Goal: Transaction & Acquisition: Purchase product/service

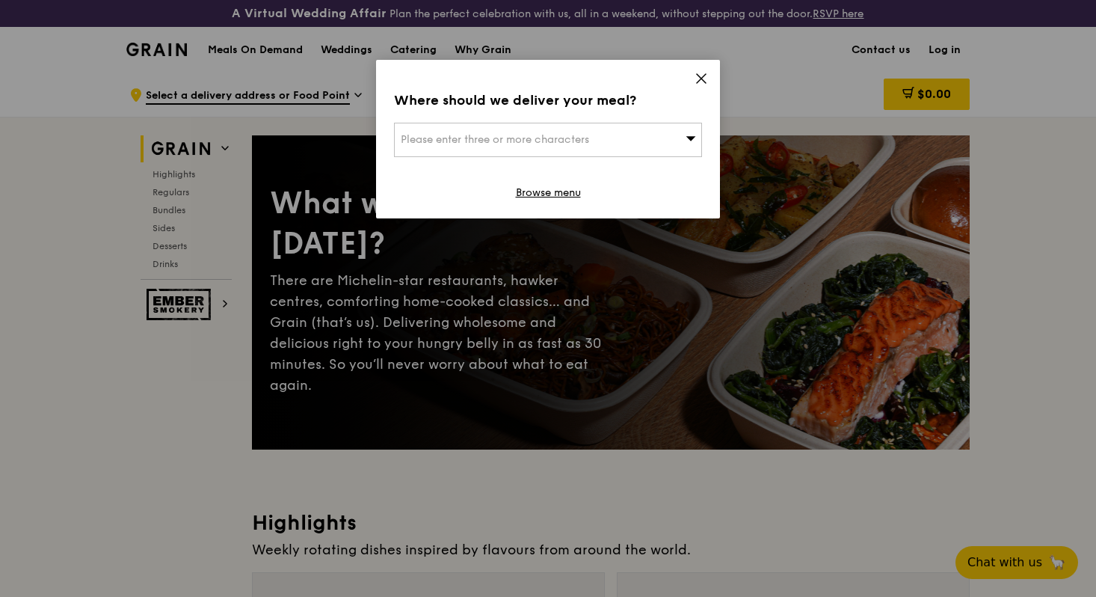
click at [589, 135] on span "Please enter three or more characters" at bounding box center [495, 139] width 188 height 13
click at [592, 135] on input "search" at bounding box center [548, 139] width 307 height 33
click at [702, 73] on icon at bounding box center [701, 78] width 13 height 13
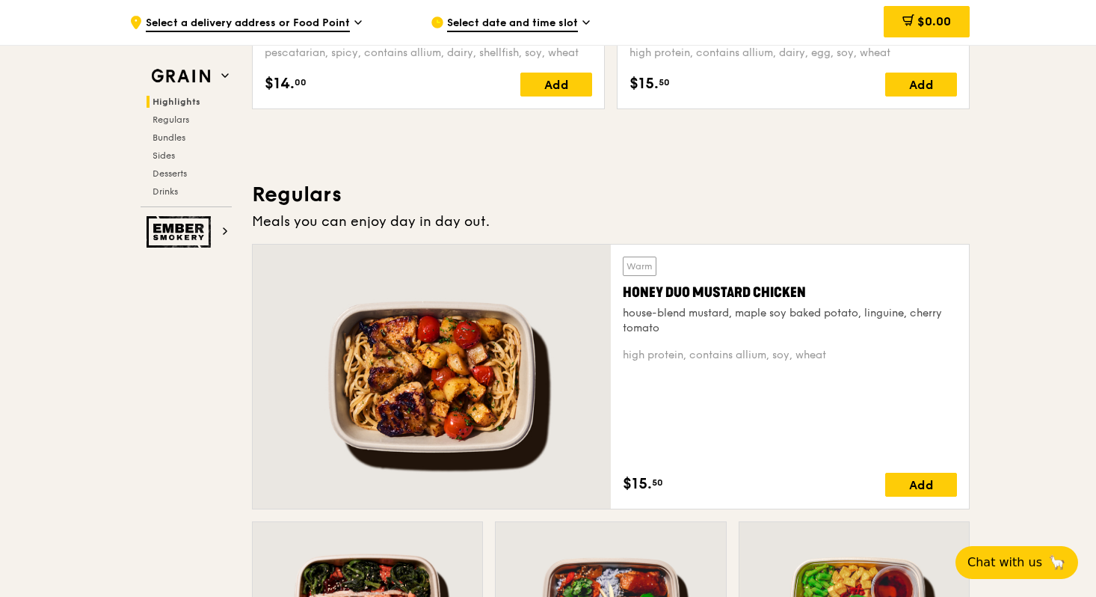
scroll to position [877, 0]
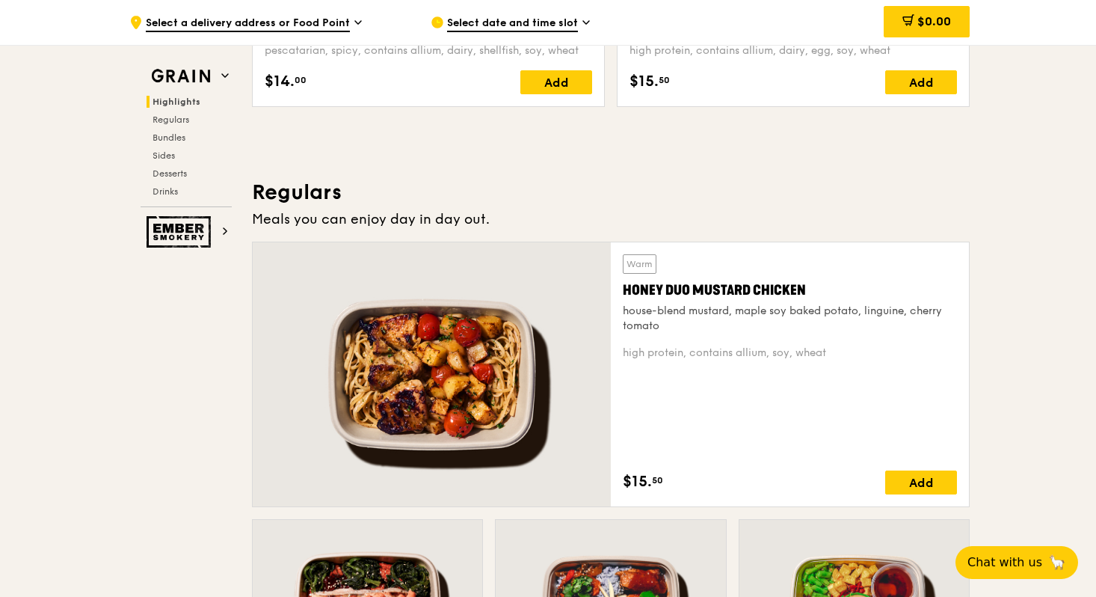
click at [336, 26] on span "Select a delivery address or Food Point" at bounding box center [248, 24] width 204 height 16
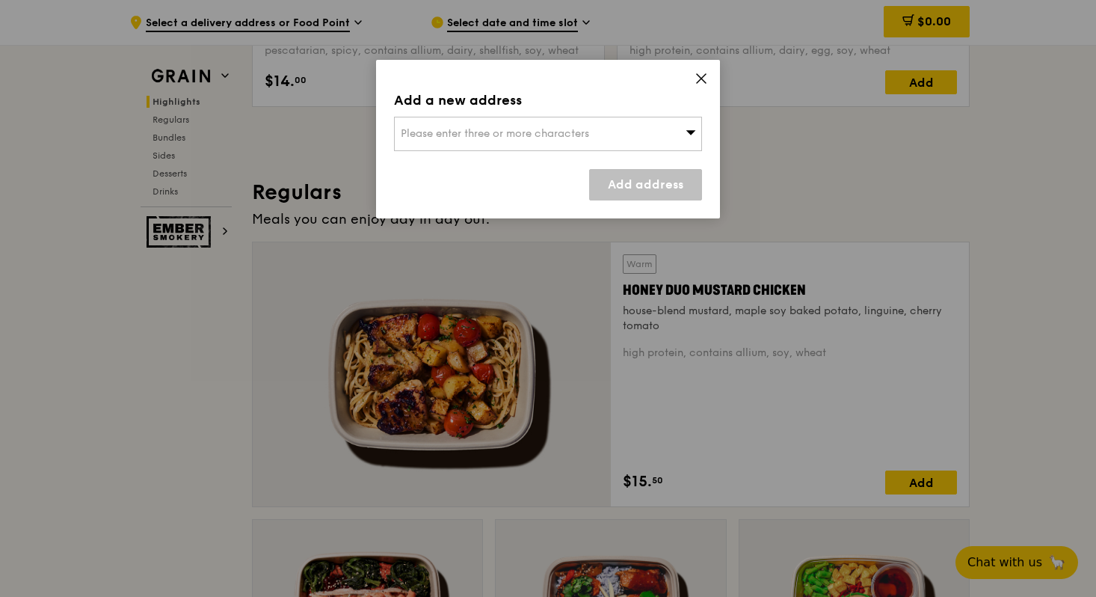
click at [466, 122] on div "Please enter three or more characters" at bounding box center [548, 134] width 308 height 34
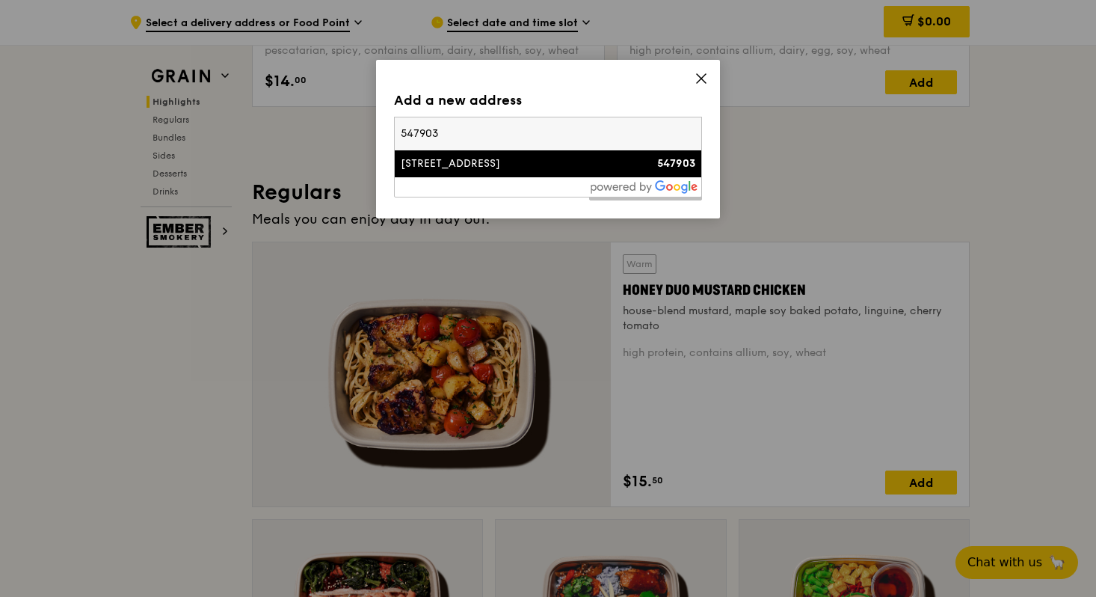
type input "547903"
click at [471, 162] on div "[STREET_ADDRESS]" at bounding box center [511, 163] width 221 height 15
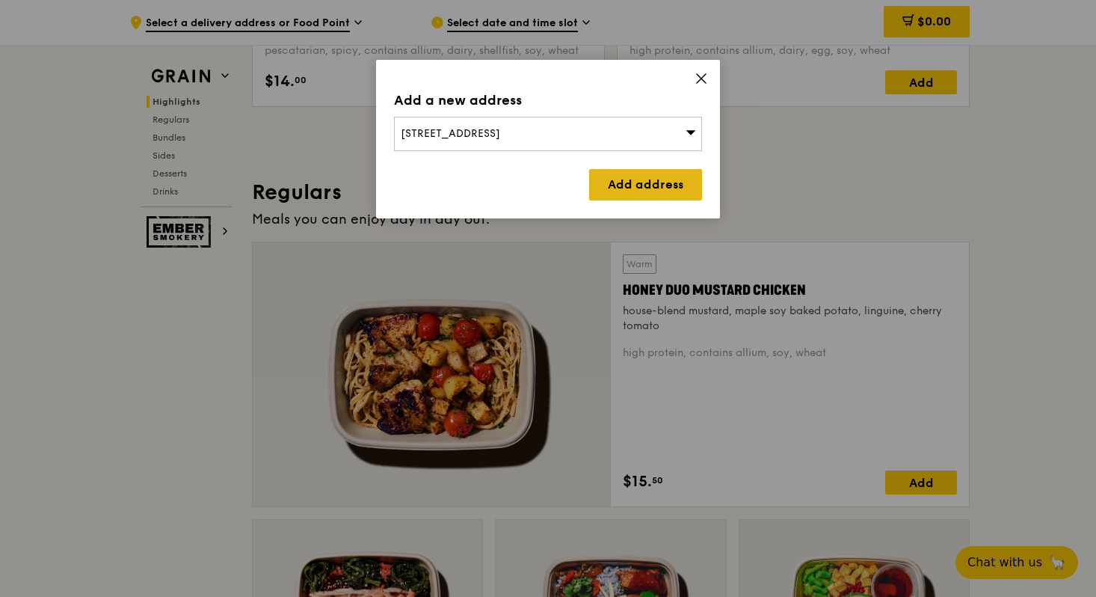
click at [633, 191] on link "Add address" at bounding box center [645, 184] width 113 height 31
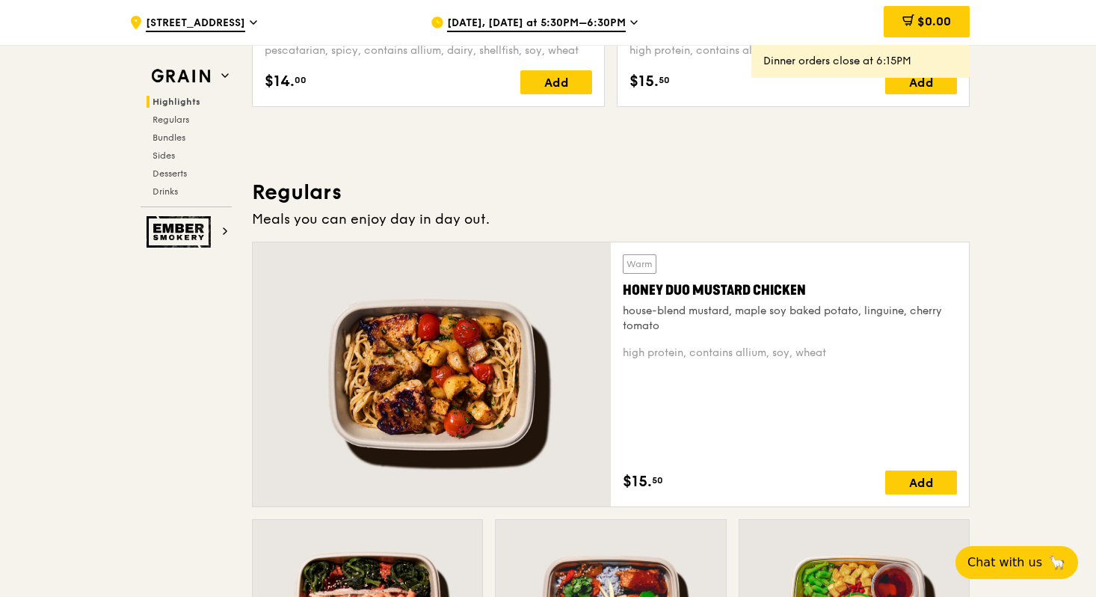
click at [515, 25] on span "[DATE], [DATE] at 5:30PM–6:30PM" at bounding box center [536, 24] width 179 height 16
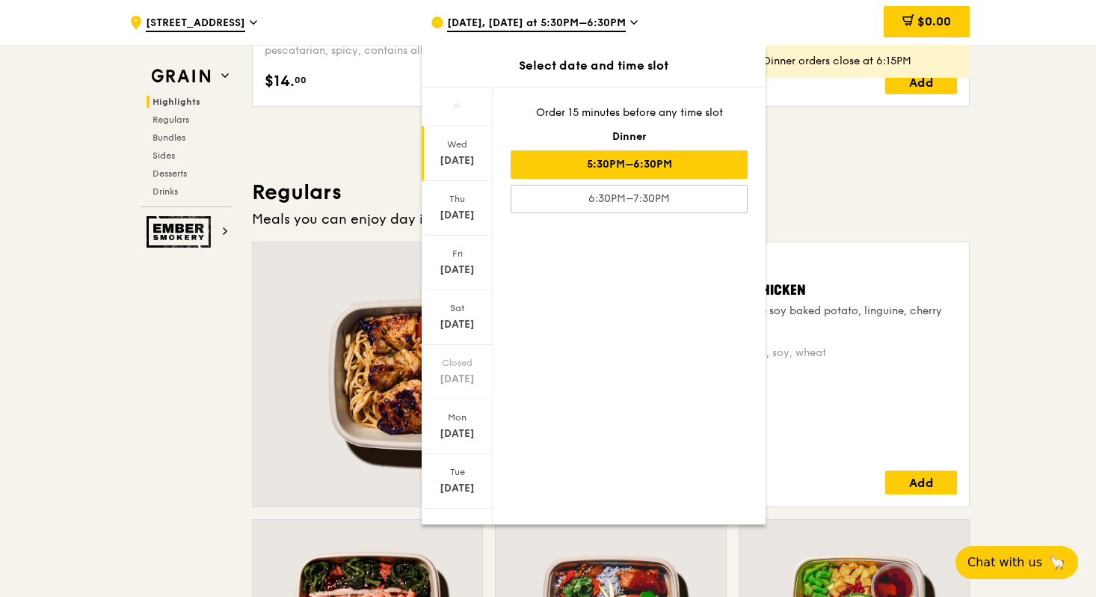
scroll to position [22, 0]
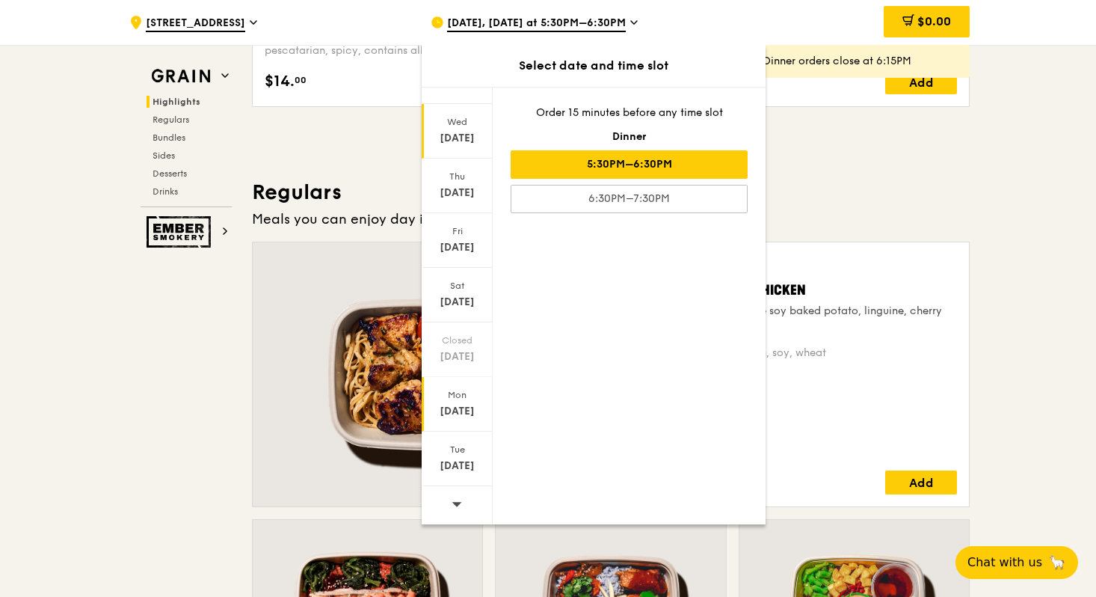
click at [464, 409] on div "[DATE]" at bounding box center [457, 411] width 67 height 15
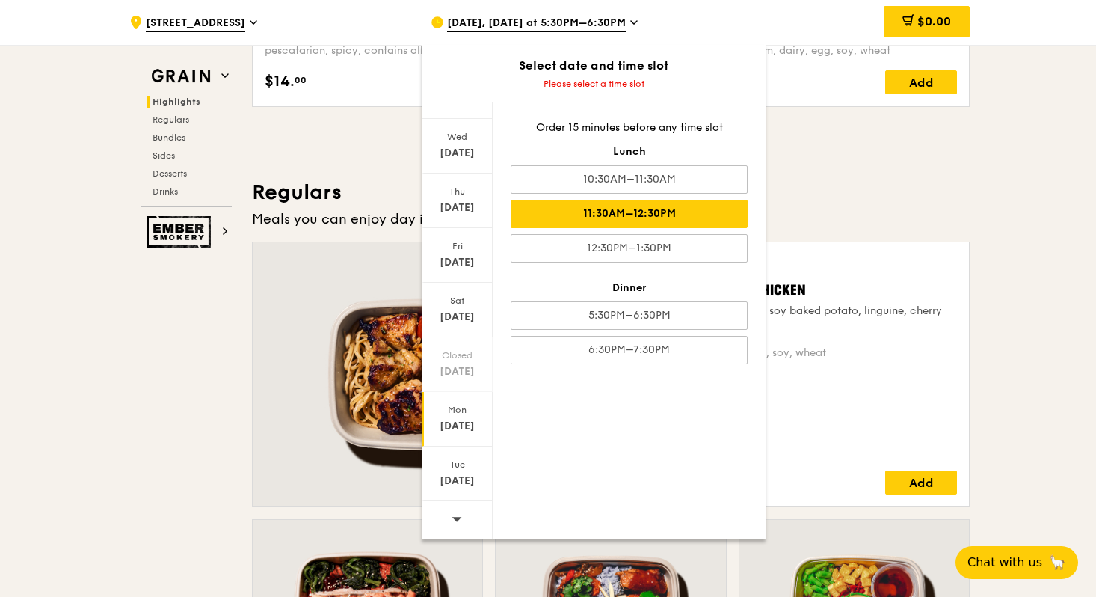
click at [678, 222] on div "11:30AM–12:30PM" at bounding box center [629, 214] width 237 height 28
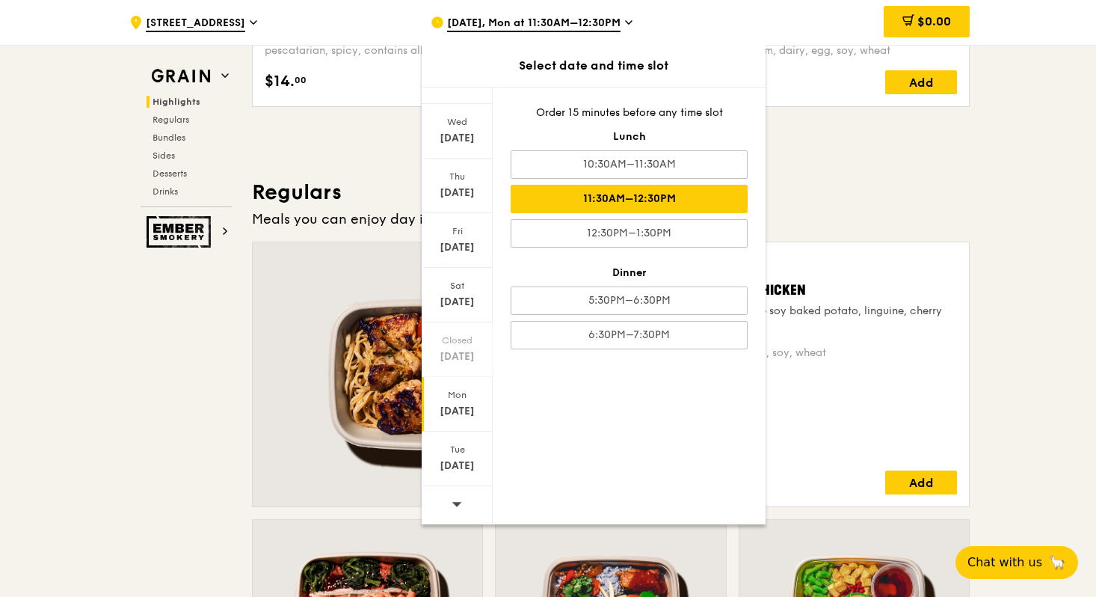
click at [885, 182] on h3 "Regulars" at bounding box center [611, 192] width 718 height 27
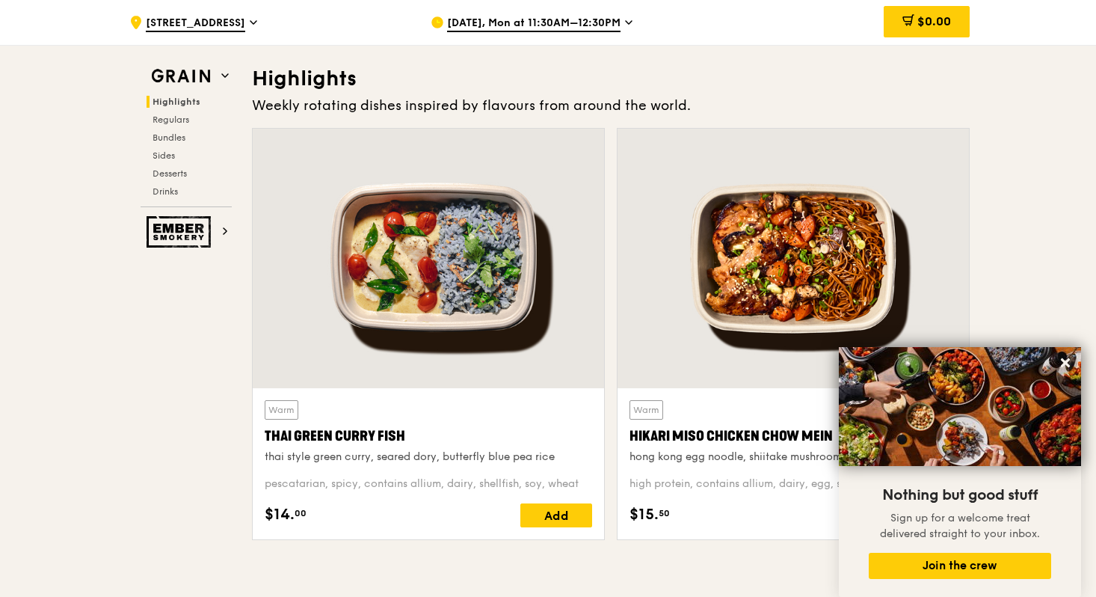
scroll to position [457, 0]
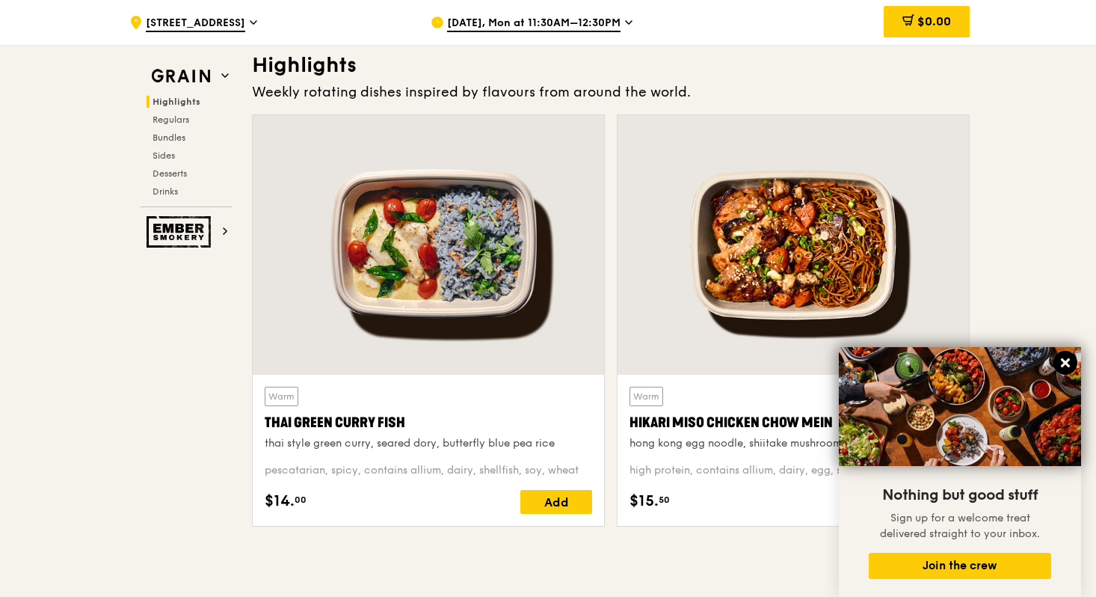
click at [1061, 360] on icon at bounding box center [1065, 362] width 13 height 13
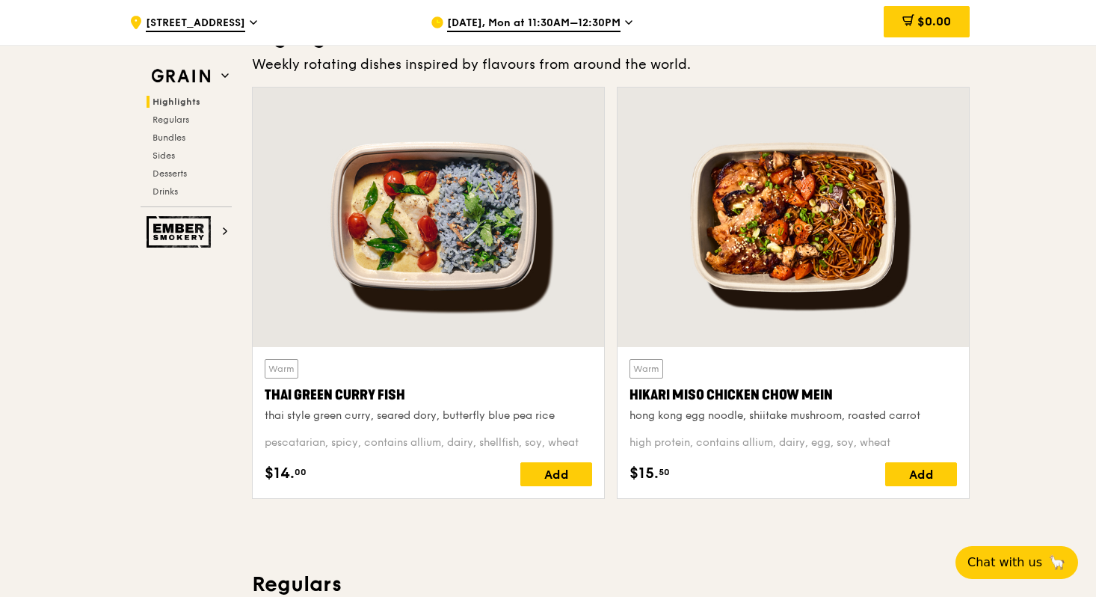
scroll to position [488, 0]
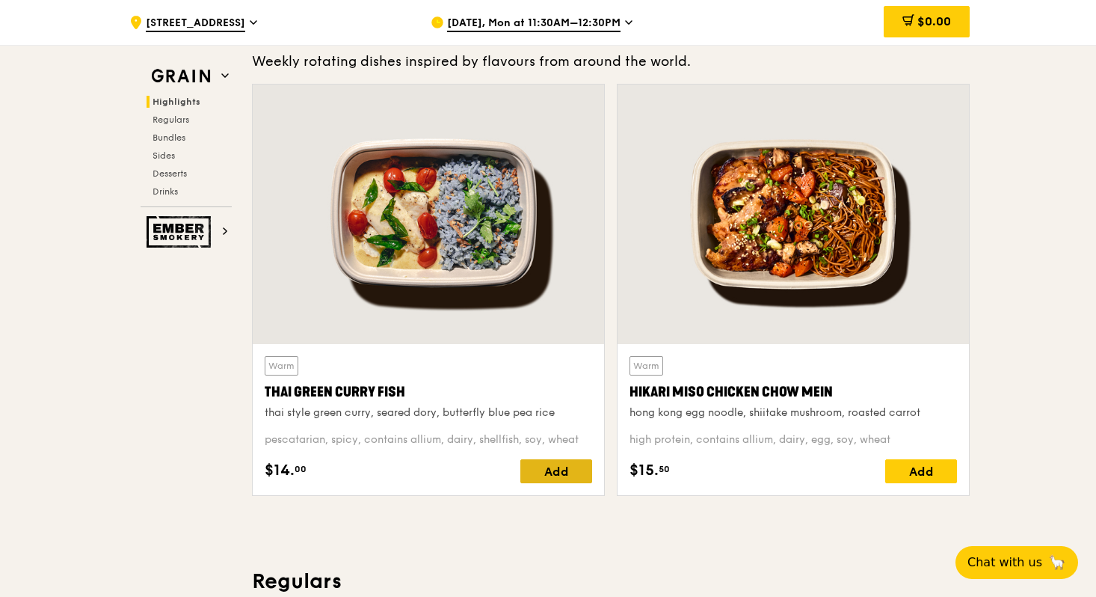
click at [584, 464] on div "Add" at bounding box center [557, 471] width 72 height 24
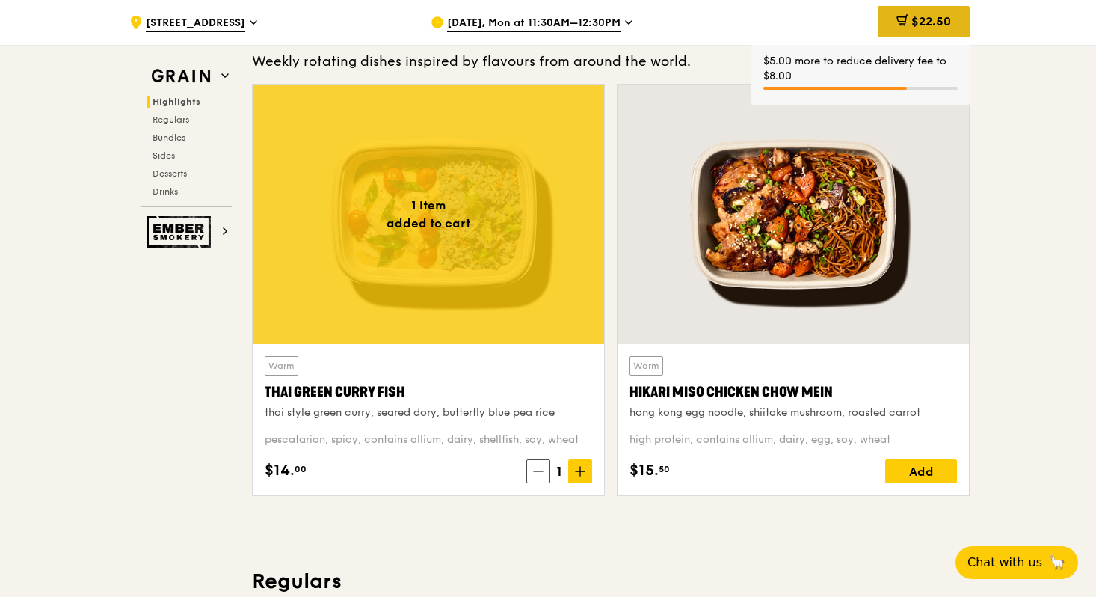
click at [908, 28] on div "$22.50" at bounding box center [924, 21] width 92 height 31
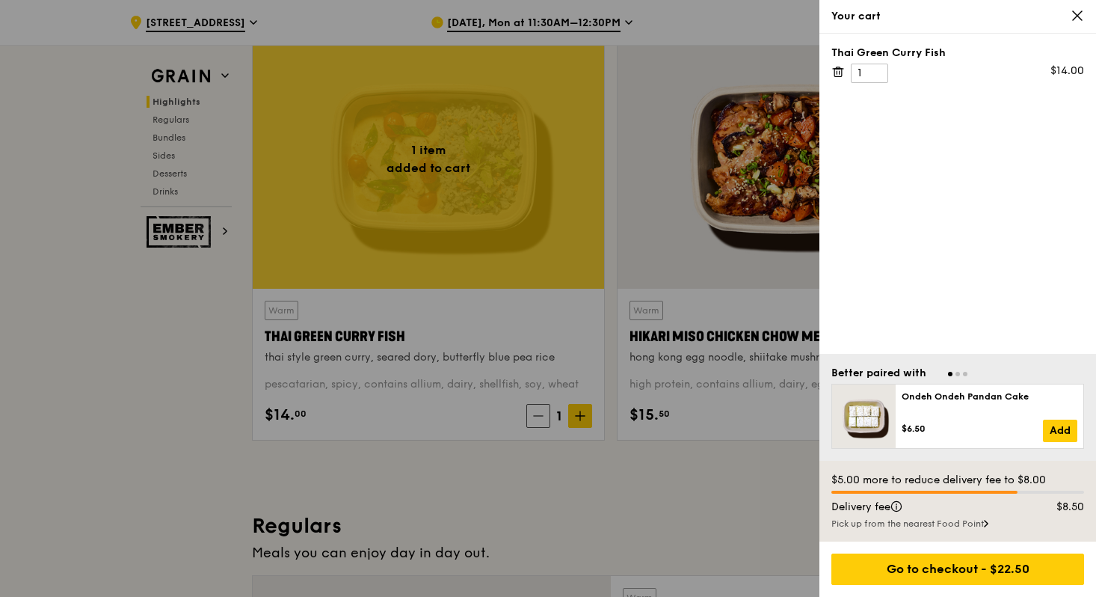
scroll to position [544, 0]
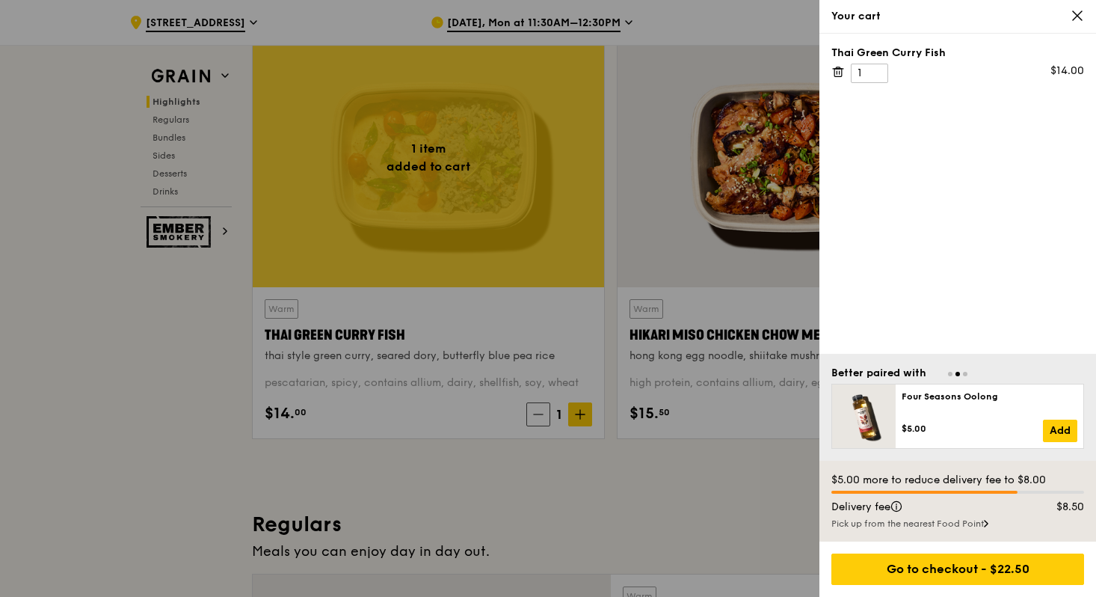
click at [988, 526] on icon at bounding box center [986, 524] width 3 height 6
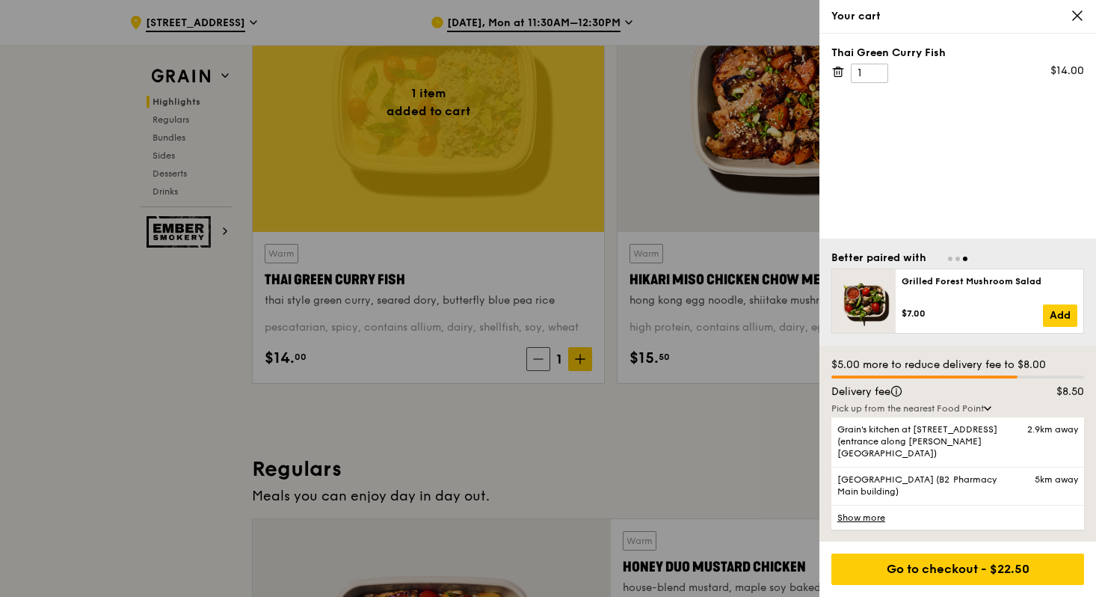
scroll to position [604, 0]
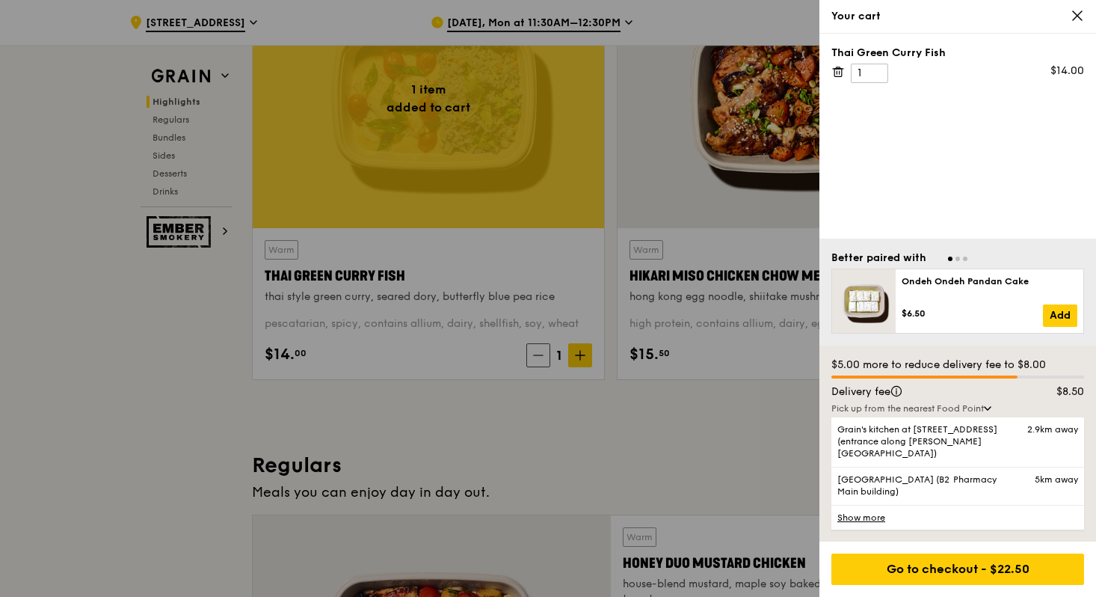
click at [878, 512] on link "Show more" at bounding box center [958, 517] width 253 height 25
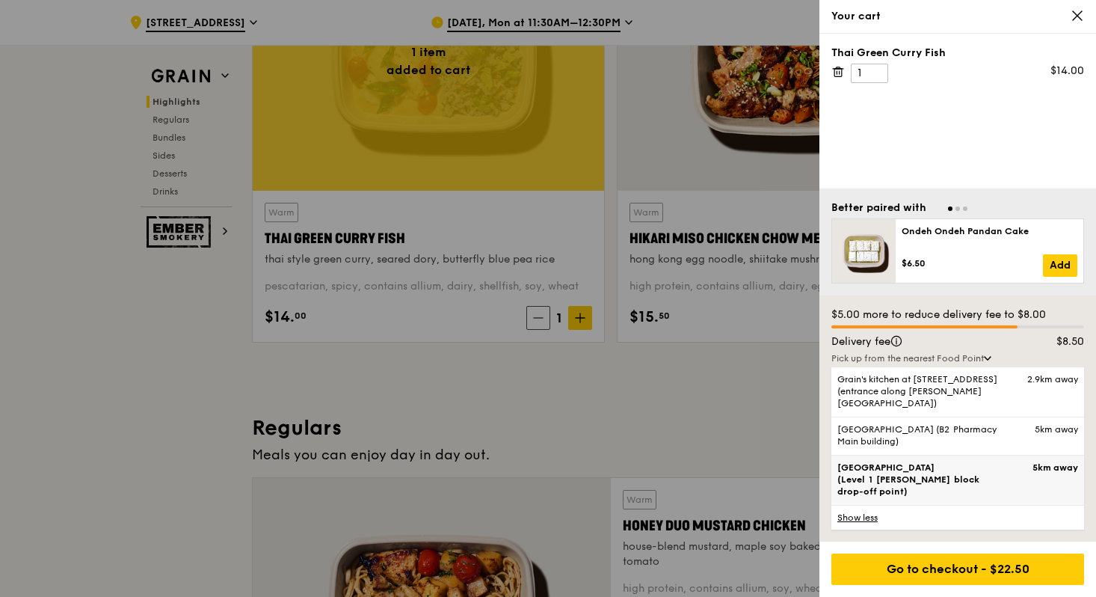
scroll to position [645, 0]
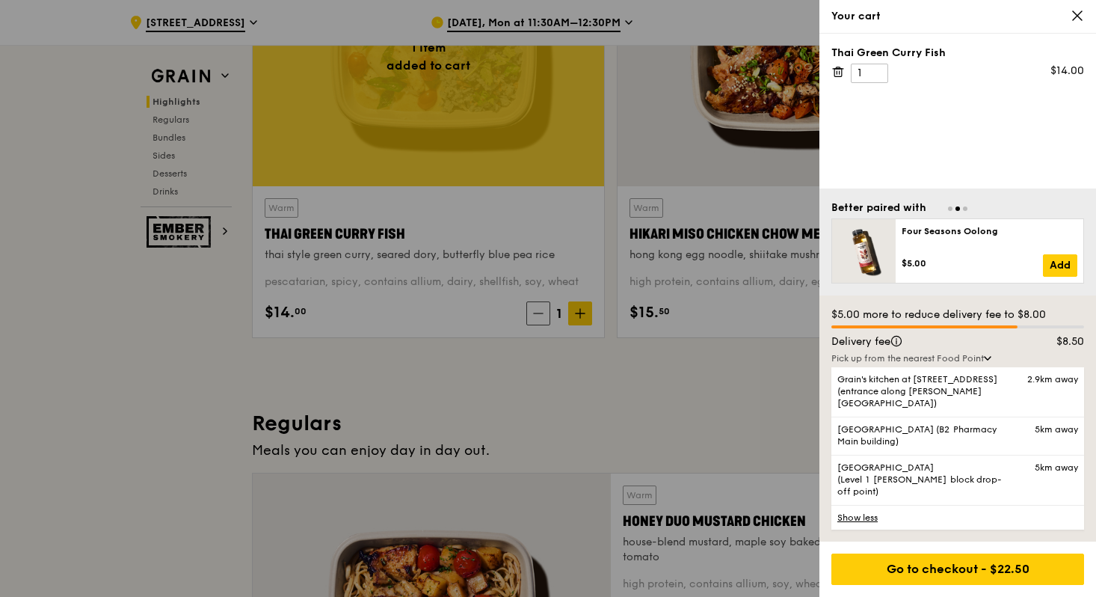
click at [1081, 22] on icon at bounding box center [1077, 15] width 13 height 13
